Goal: Communication & Community: Answer question/provide support

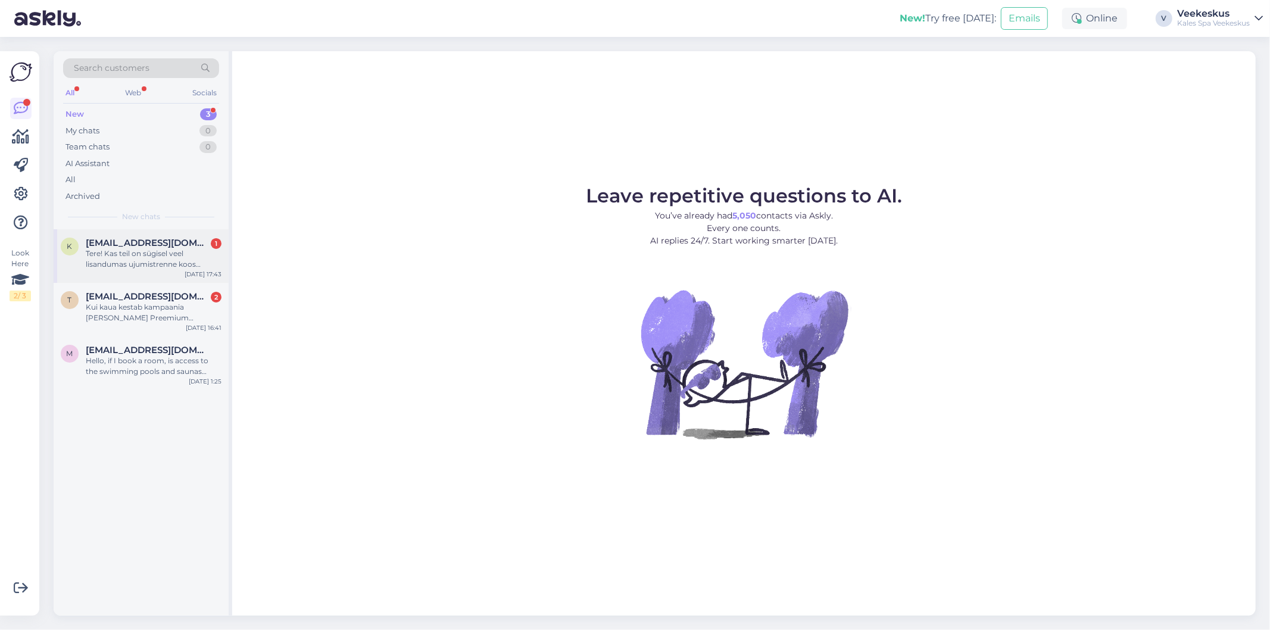
click at [125, 260] on div "Tere! Kas teil on sügisel veel lisandumas ujumistrenne koos juhendajaga? Mulle …" at bounding box center [154, 258] width 136 height 21
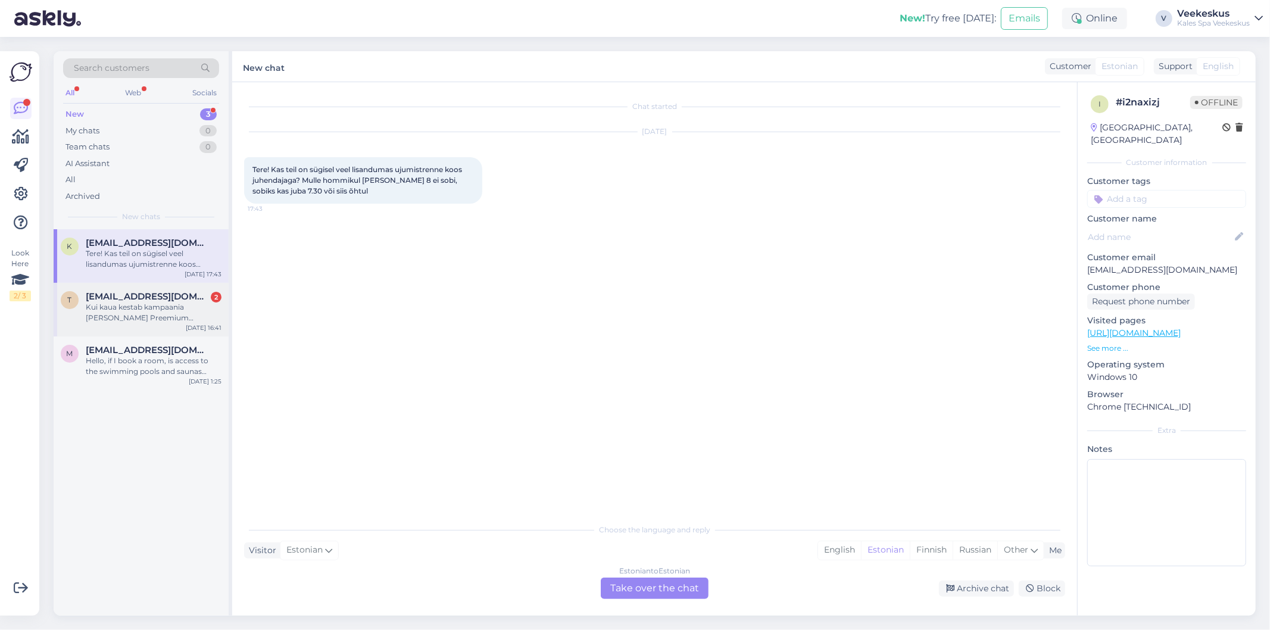
click at [183, 319] on div "Kui kaua kestab kampaania [PERSON_NAME] Preemium paketile? Kas e-[PERSON_NAME] …" at bounding box center [154, 312] width 136 height 21
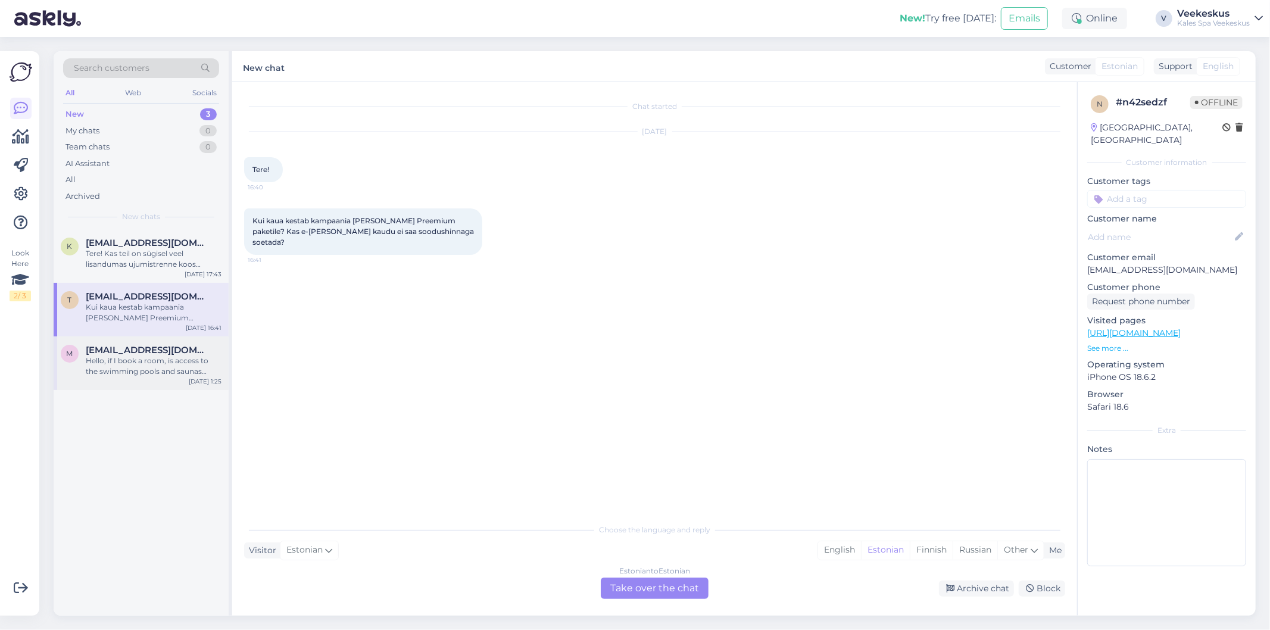
click at [168, 371] on div "Hello, if I book a room, is access to the swimming pools and saunas included?" at bounding box center [154, 365] width 136 height 21
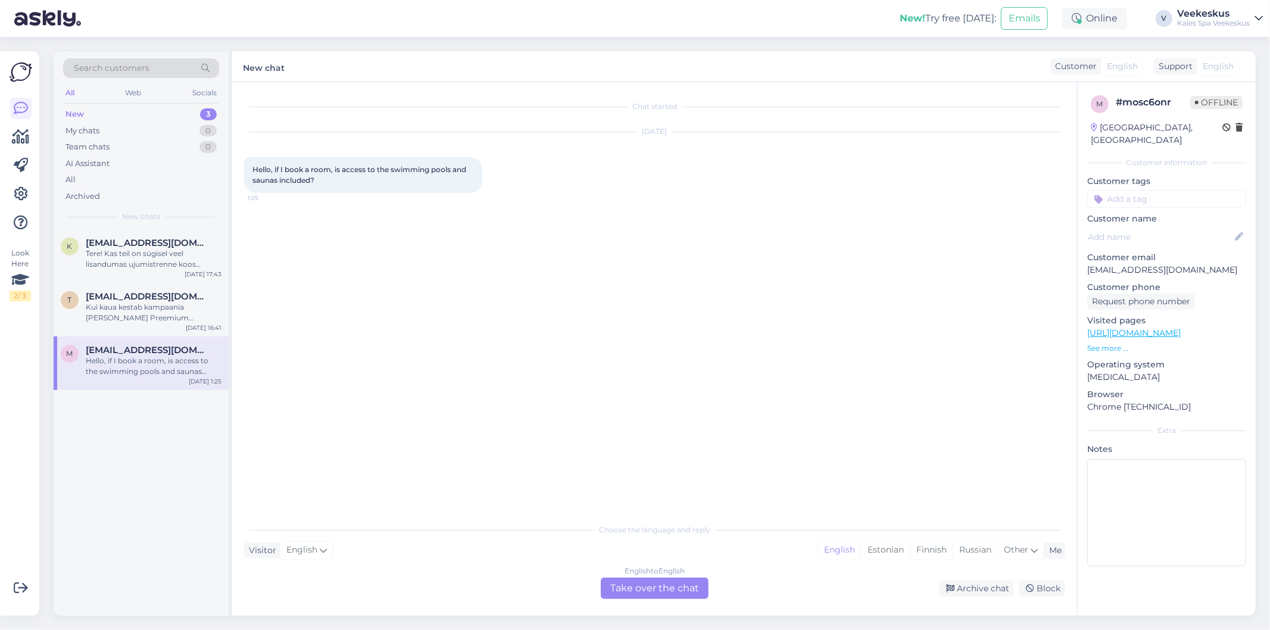
click at [643, 584] on div "English to English Take over the chat" at bounding box center [655, 587] width 108 height 21
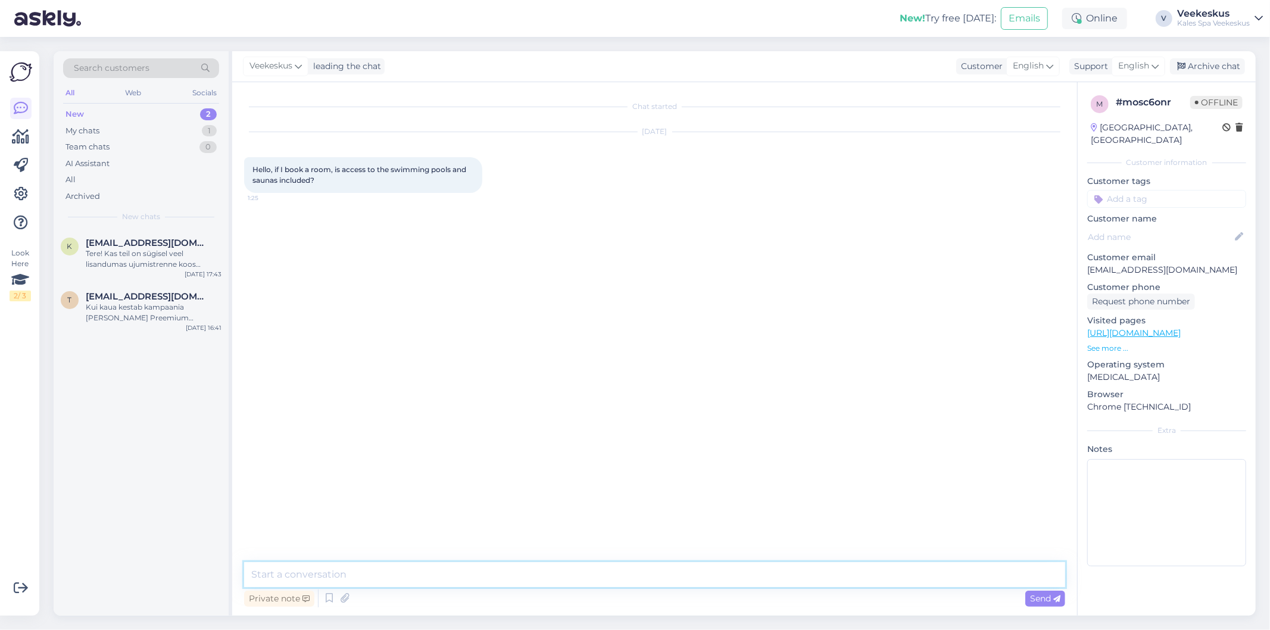
click at [453, 581] on textarea at bounding box center [654, 574] width 821 height 25
click at [771, 573] on textarea "Hello! Yes, you can use the swimming pool with 4 saunas for free. We also have …" at bounding box center [654, 574] width 821 height 25
click at [929, 577] on textarea "Hello! Yes, you can use the swimming pool with 4 saunas for free. We also have …" at bounding box center [654, 574] width 821 height 25
click at [704, 572] on textarea "Hello! Yes, you can use the swimming pool with 4 saunas for free. We also have …" at bounding box center [654, 574] width 821 height 25
click at [1031, 568] on textarea "Hello! Yes, you can use the swimming pool with 4 saunas for free. We also have …" at bounding box center [654, 574] width 821 height 25
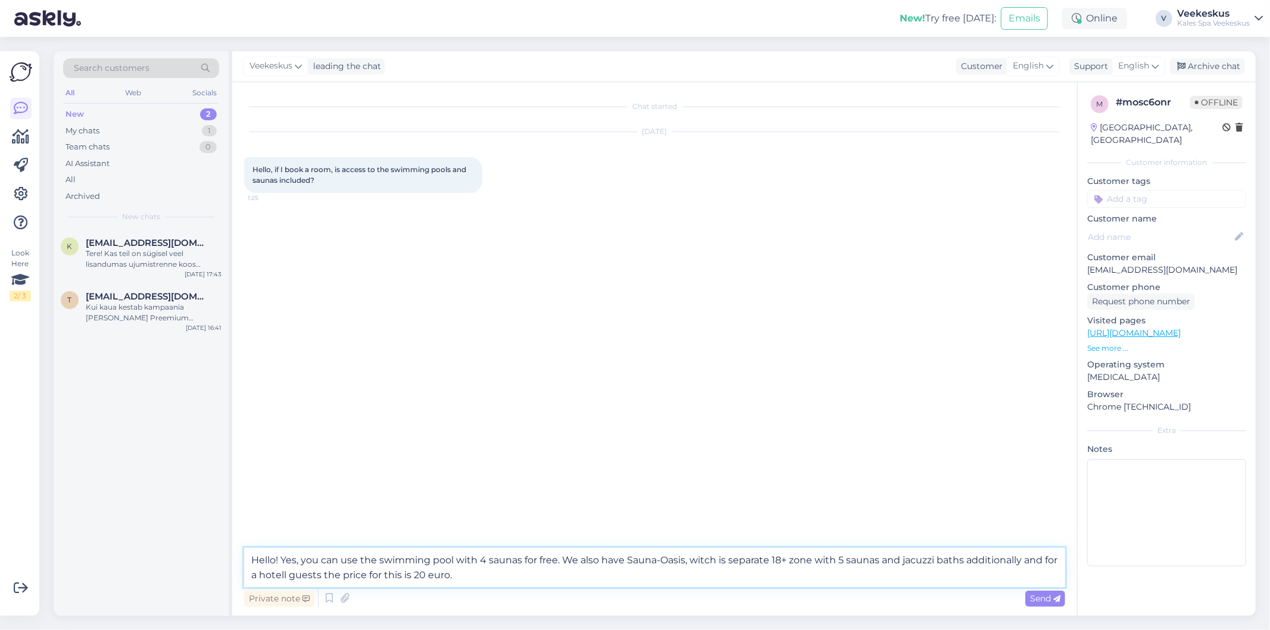
drag, startPoint x: 479, startPoint y: 574, endPoint x: 377, endPoint y: 572, distance: 101.2
click at [377, 572] on textarea "Hello! Yes, you can use the swimming pool with 4 saunas for free. We also have …" at bounding box center [654, 567] width 821 height 39
click at [414, 574] on textarea "Hello! Yes, you can use the swimming pool with 4 saunas for free. We also have …" at bounding box center [654, 567] width 821 height 39
drag, startPoint x: 479, startPoint y: 571, endPoint x: 915, endPoint y: 569, distance: 436.9
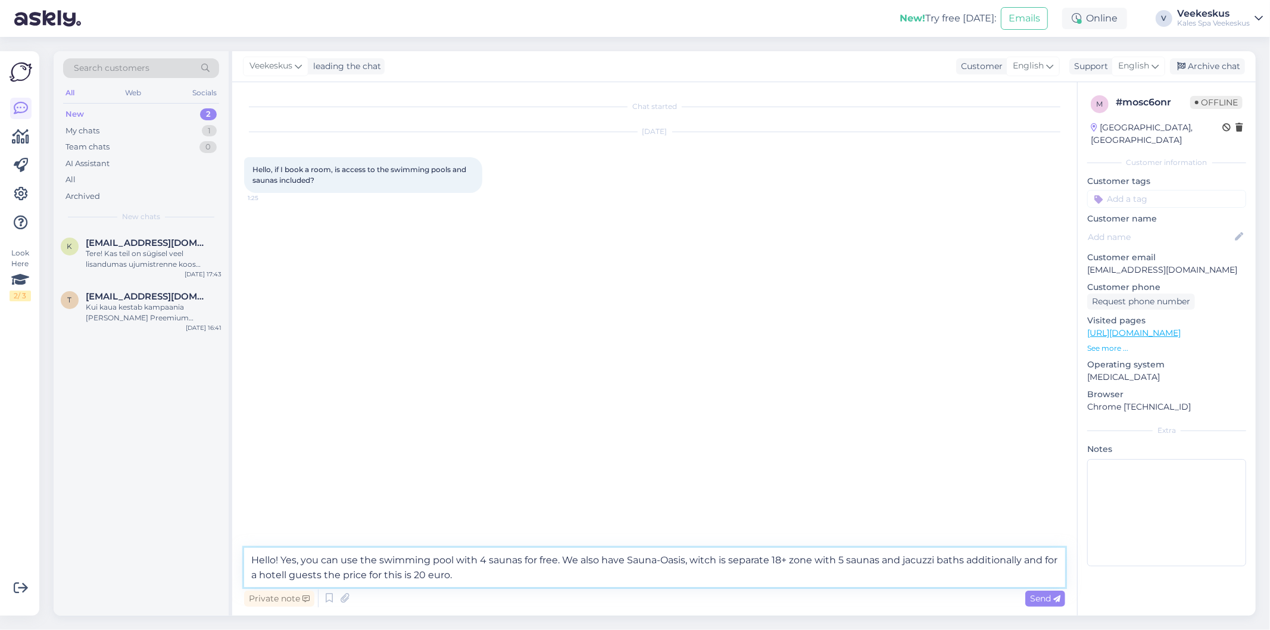
click at [915, 569] on textarea "Hello! Yes, you can use the swimming pool with 4 saunas for free. We also have …" at bounding box center [654, 567] width 821 height 39
drag, startPoint x: 417, startPoint y: 574, endPoint x: 380, endPoint y: 573, distance: 37.5
click at [380, 573] on textarea "Hello! Yes, you can use the swimming pool with 4 saunas for free. We also have …" at bounding box center [654, 567] width 821 height 39
type textarea "Hello! Yes, you can use the swimming pool with 4 saunas for free. We also have …"
click at [1054, 599] on icon at bounding box center [1056, 598] width 7 height 7
